Goal: Task Accomplishment & Management: Manage account settings

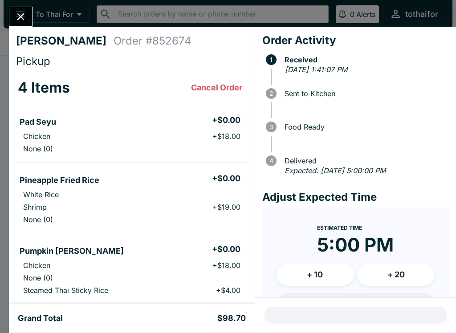
click at [23, 19] on icon "Close" at bounding box center [20, 16] width 7 height 7
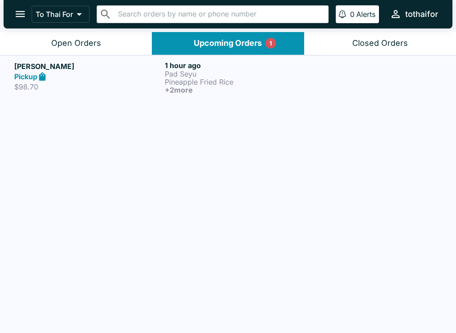
click at [65, 41] on div "Open Orders" at bounding box center [76, 43] width 50 height 10
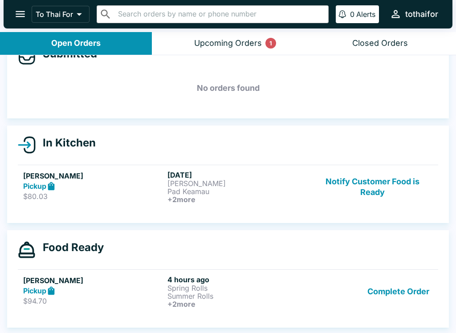
scroll to position [26, 0]
click at [251, 294] on p "Summer Rolls" at bounding box center [237, 296] width 141 height 8
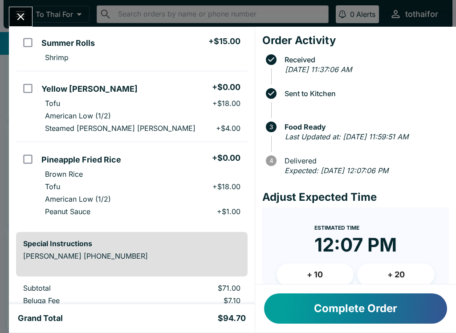
scroll to position [114, 0]
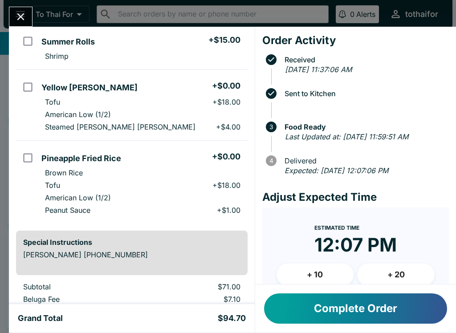
click at [298, 317] on button "Complete Order" at bounding box center [355, 309] width 183 height 30
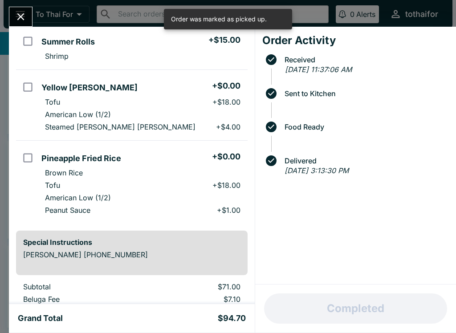
scroll to position [10, 0]
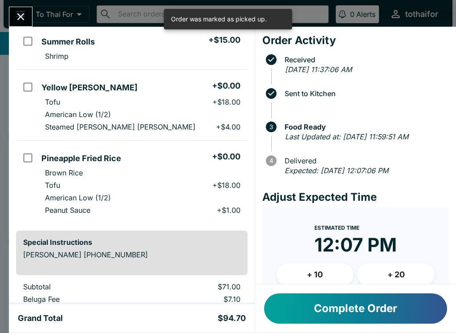
click at [20, 17] on icon "Close" at bounding box center [20, 16] width 7 height 7
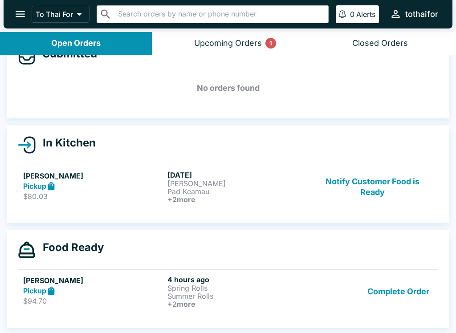
click at [399, 292] on button "Complete Order" at bounding box center [398, 291] width 69 height 33
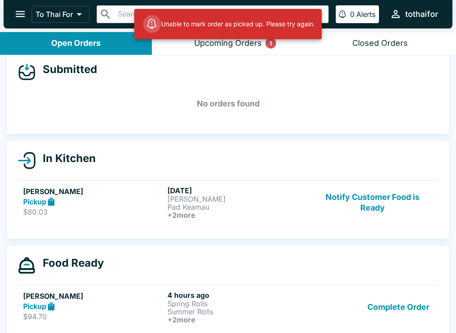
click at [212, 38] on div "Unable to mark order as picked up. Please try again." at bounding box center [229, 24] width 188 height 30
click at [230, 48] on div "Upcoming Orders 1" at bounding box center [228, 43] width 68 height 10
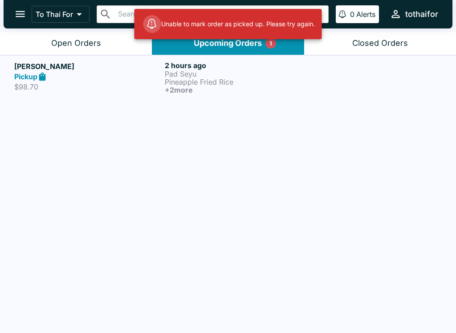
click at [71, 42] on div "Open Orders" at bounding box center [76, 43] width 50 height 10
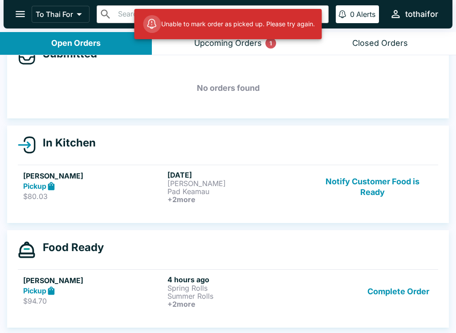
click at [385, 283] on button "Complete Order" at bounding box center [398, 291] width 69 height 33
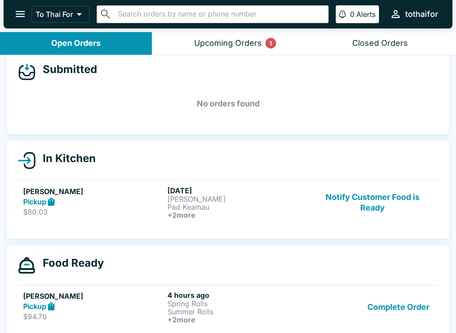
click at [269, 292] on h6 "4 hours ago" at bounding box center [237, 295] width 141 height 9
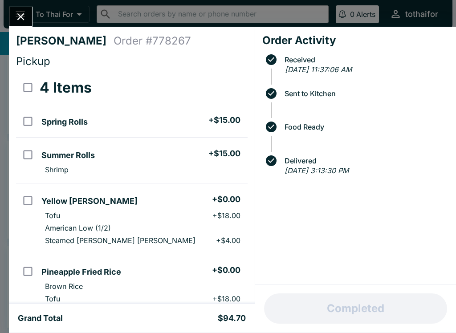
click at [19, 16] on icon "Close" at bounding box center [20, 16] width 7 height 7
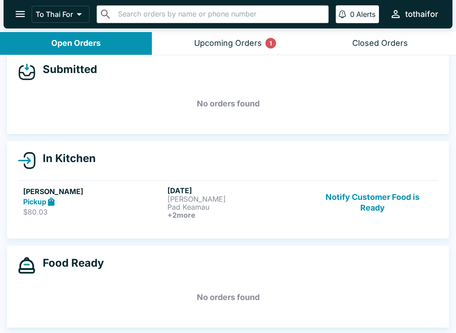
click at [221, 207] on p "Pad Keamau" at bounding box center [237, 207] width 141 height 8
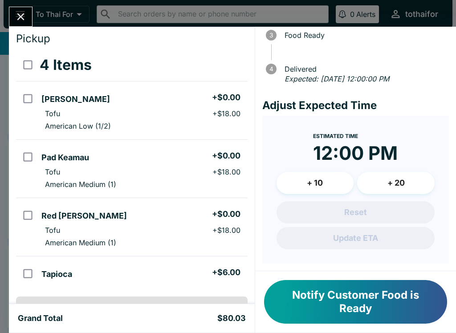
scroll to position [21, 0]
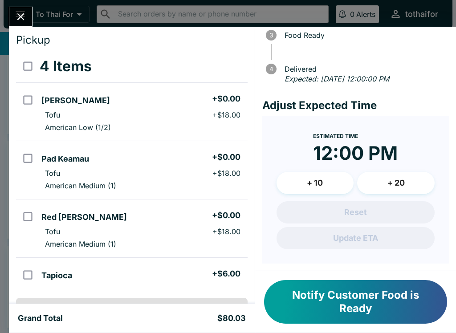
click at [20, 19] on icon "Close" at bounding box center [21, 17] width 12 height 12
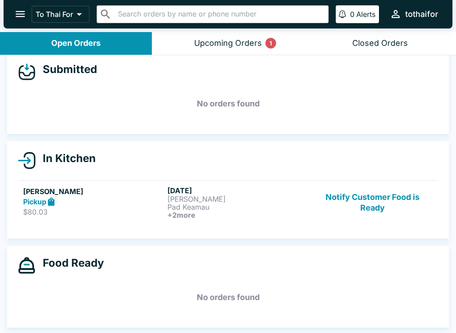
click at [213, 38] on div "Upcoming Orders 1" at bounding box center [228, 43] width 68 height 10
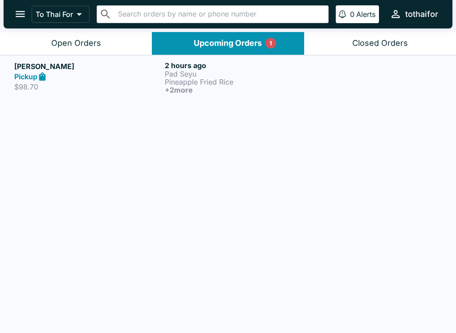
click at [81, 42] on div "Open Orders" at bounding box center [76, 43] width 50 height 10
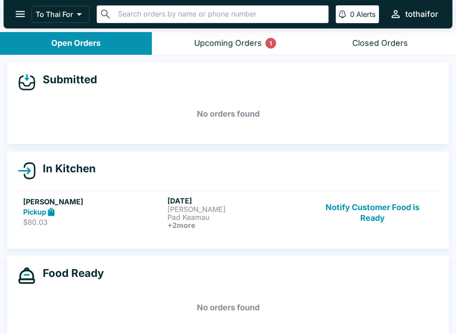
click at [374, 220] on button "Notify Customer Food is Ready" at bounding box center [372, 212] width 121 height 33
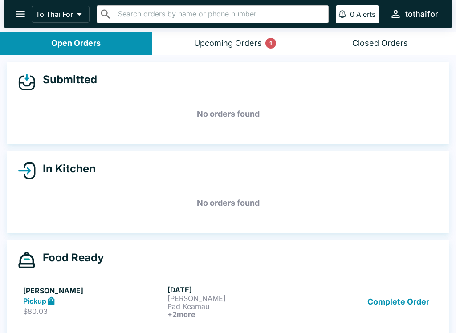
click at [223, 42] on div "Upcoming Orders 1" at bounding box center [228, 43] width 68 height 10
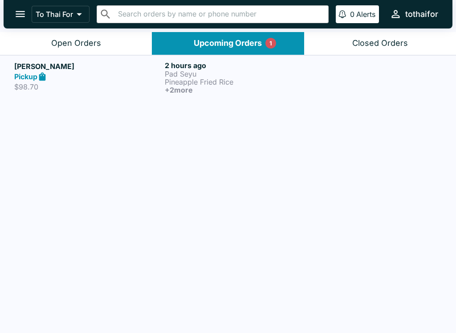
click at [57, 40] on div "Open Orders" at bounding box center [76, 43] width 50 height 10
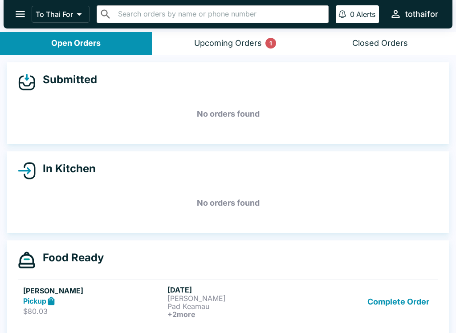
click at [383, 308] on button "Complete Order" at bounding box center [398, 301] width 69 height 33
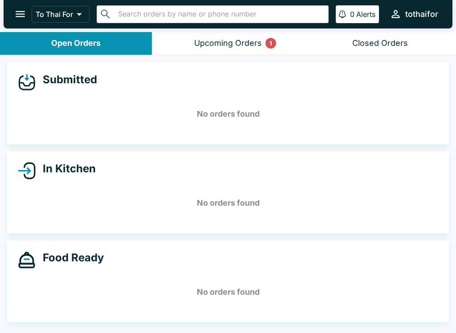
click at [231, 36] on button "Upcoming Orders 1" at bounding box center [228, 43] width 152 height 23
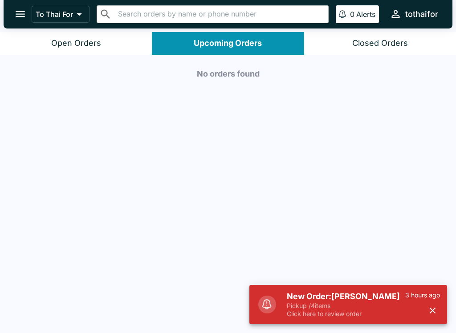
click at [109, 47] on button "Open Orders" at bounding box center [76, 43] width 152 height 23
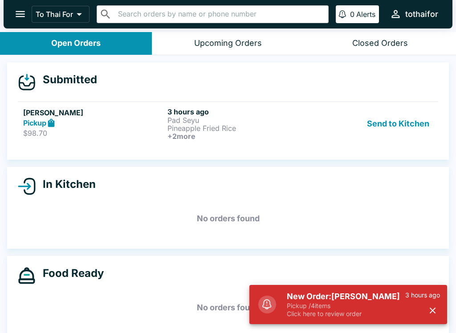
click at [330, 305] on p "Pickup / 4 items" at bounding box center [346, 306] width 118 height 8
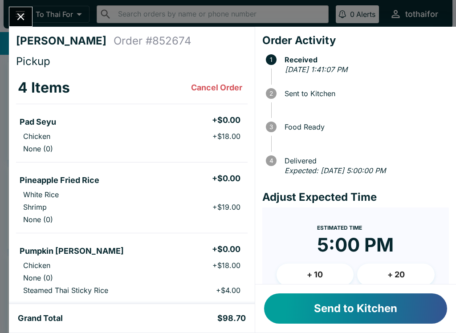
click at [309, 305] on button "Send to Kitchen" at bounding box center [355, 309] width 183 height 30
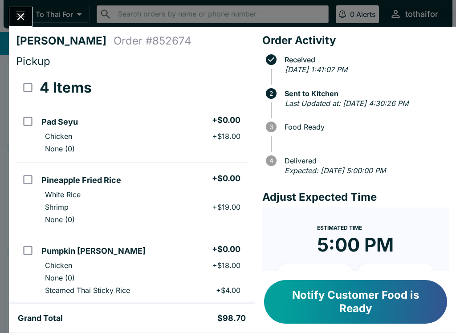
click at [20, 20] on icon "Close" at bounding box center [21, 17] width 12 height 12
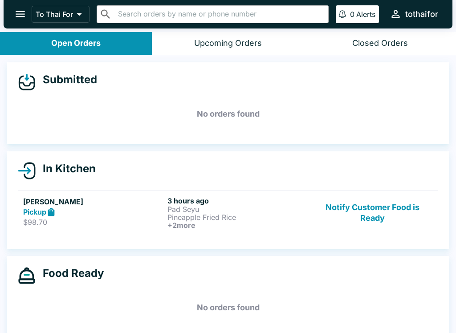
click at [132, 214] on div "Pickup" at bounding box center [93, 212] width 141 height 10
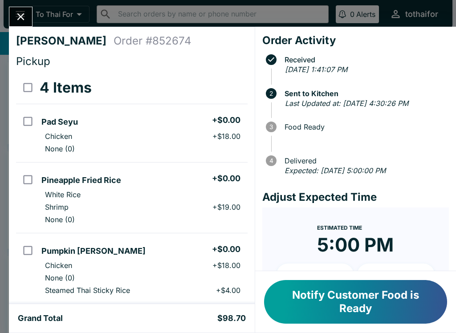
click at [344, 301] on button "Notify Customer Food is Ready" at bounding box center [355, 302] width 183 height 44
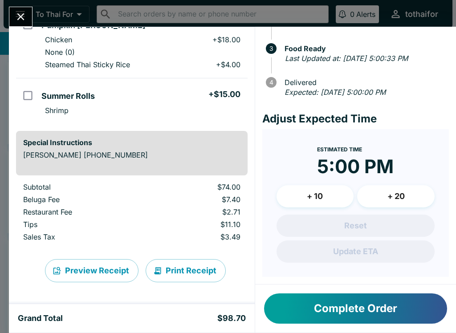
scroll to position [88, 0]
click at [22, 19] on icon "Close" at bounding box center [21, 17] width 12 height 12
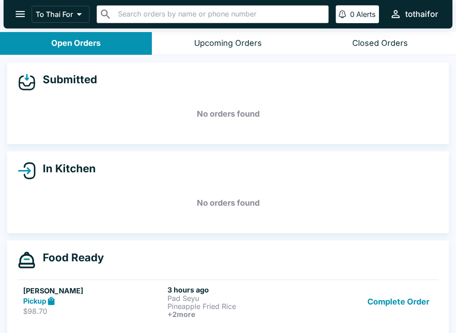
click at [100, 301] on div "Pickup" at bounding box center [93, 301] width 141 height 10
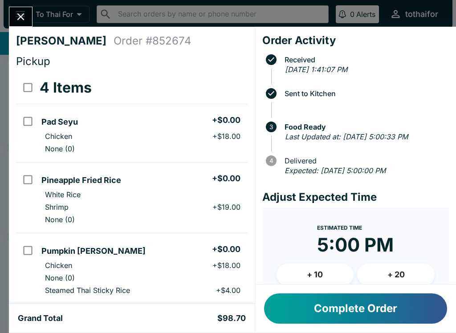
click at [410, 312] on button "Complete Order" at bounding box center [355, 309] width 183 height 30
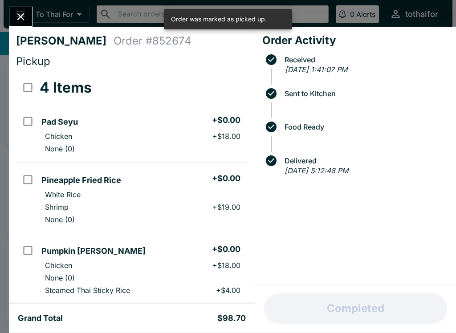
click at [20, 18] on icon "Close" at bounding box center [20, 16] width 7 height 7
